Goal: Find specific page/section: Find specific page/section

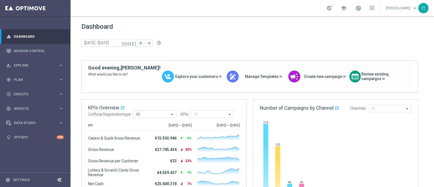
click at [119, 4] on div "school [PERSON_NAME] keyboard_arrow_down rt" at bounding box center [251, 8] width 363 height 16
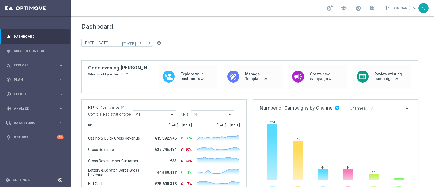
click at [201, 7] on div "school [PERSON_NAME] keyboard_arrow_down rt" at bounding box center [251, 8] width 363 height 16
click at [31, 49] on link "Mission Control" at bounding box center [39, 51] width 50 height 14
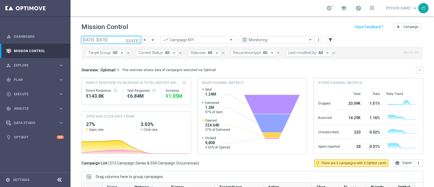
click at [122, 41] on input "[DATE] - [DATE]" at bounding box center [111, 40] width 60 height 8
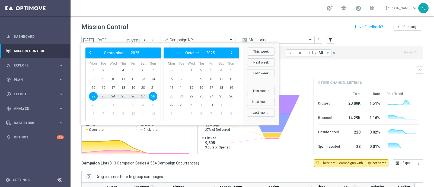
click at [181, 11] on div "school [PERSON_NAME] keyboard_arrow_down rt" at bounding box center [251, 8] width 363 height 16
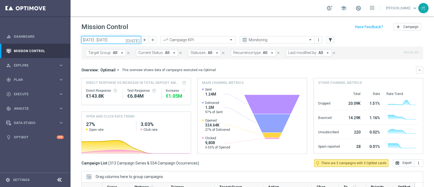
click at [119, 41] on input "[DATE] - [DATE]" at bounding box center [111, 40] width 60 height 8
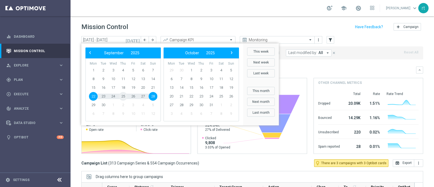
click at [123, 98] on span "25" at bounding box center [123, 96] width 9 height 9
type input "[DATE] - [DATE]"
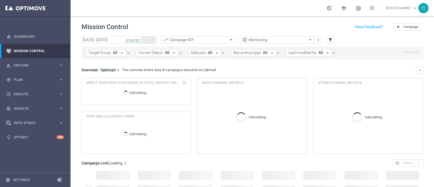
click at [294, 50] on span "Last modified by:" at bounding box center [302, 52] width 29 height 5
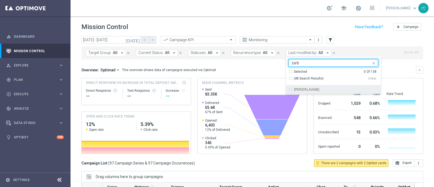
click at [296, 88] on label "[PERSON_NAME]" at bounding box center [306, 89] width 25 height 3
type input "zarb"
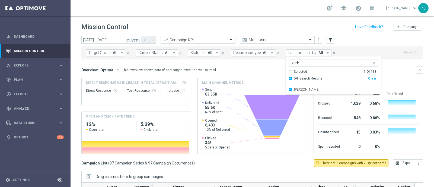
click at [243, 29] on div "Mission Control add Campaign" at bounding box center [251, 27] width 341 height 11
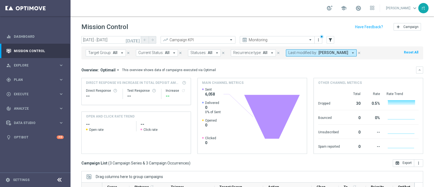
scroll to position [84, 0]
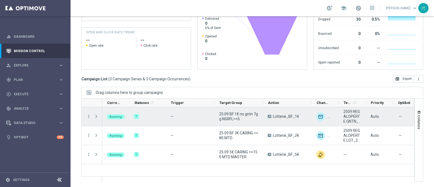
click at [95, 115] on span "Press SPACE to select this row." at bounding box center [96, 116] width 5 height 4
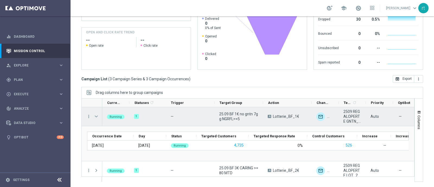
click at [95, 116] on span "Press SPACE to select this row." at bounding box center [96, 116] width 5 height 4
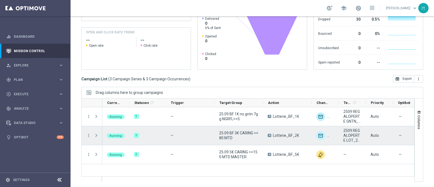
click at [96, 135] on span at bounding box center [96, 135] width 5 height 4
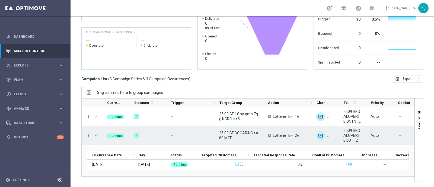
scroll to position [23, 0]
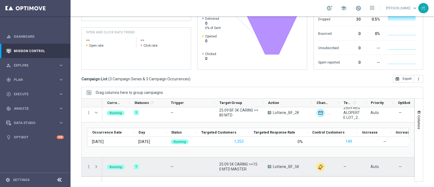
click at [96, 166] on span at bounding box center [96, 166] width 5 height 4
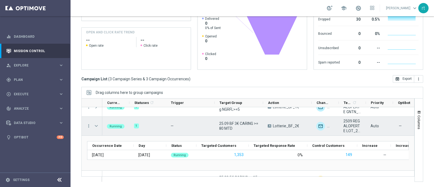
scroll to position [0, 0]
